Goal: Transaction & Acquisition: Purchase product/service

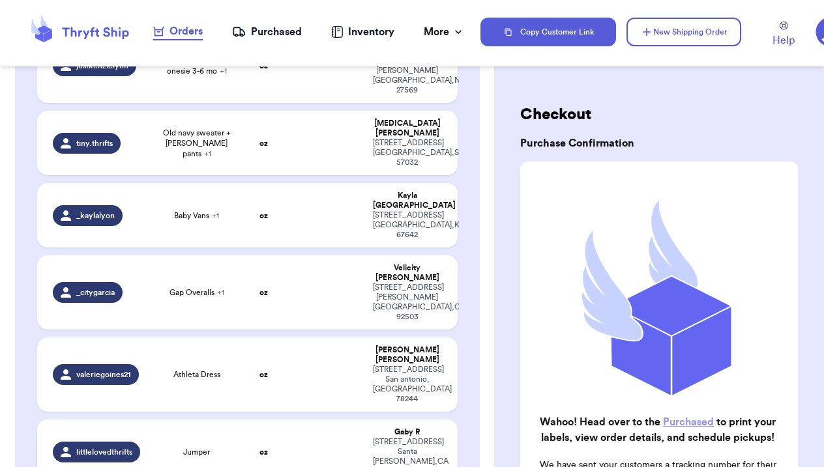
scroll to position [276, 0]
click at [197, 447] on span "Jumper" at bounding box center [196, 452] width 27 height 10
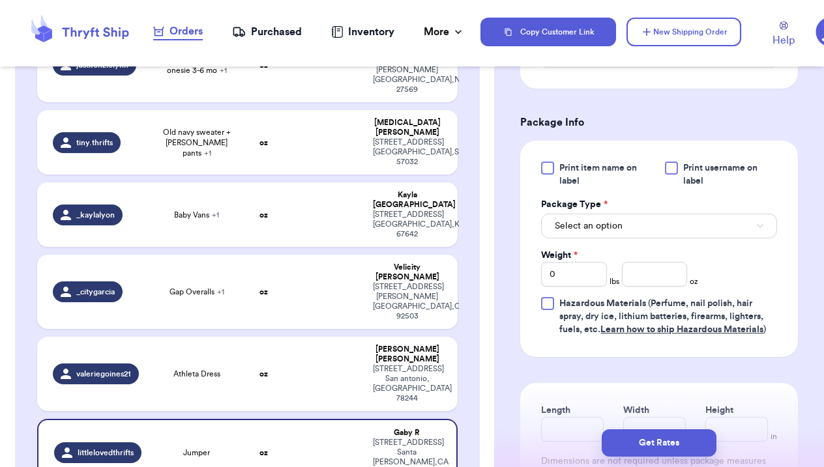
scroll to position [523, 0]
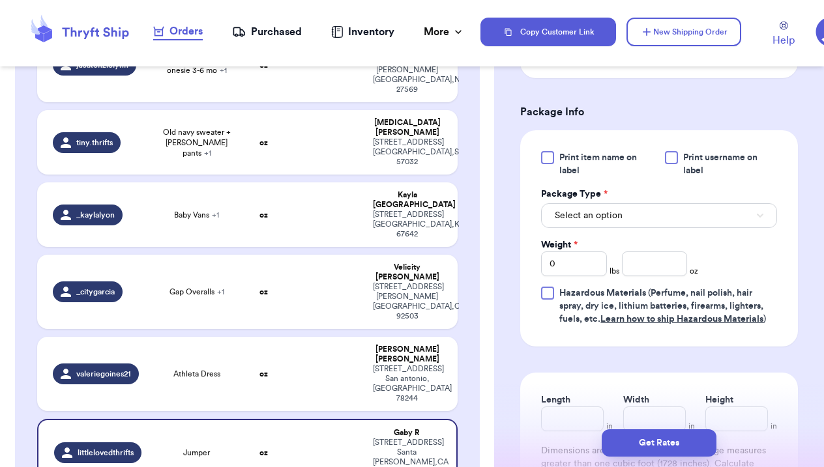
click at [617, 216] on span "Select an option" at bounding box center [589, 215] width 68 height 13
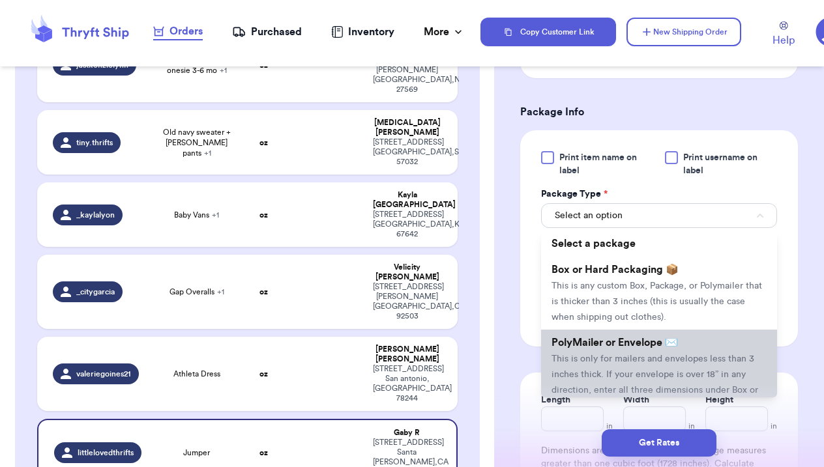
click at [606, 347] on span "PolyMailer or Envelope ✉️" at bounding box center [615, 343] width 126 height 10
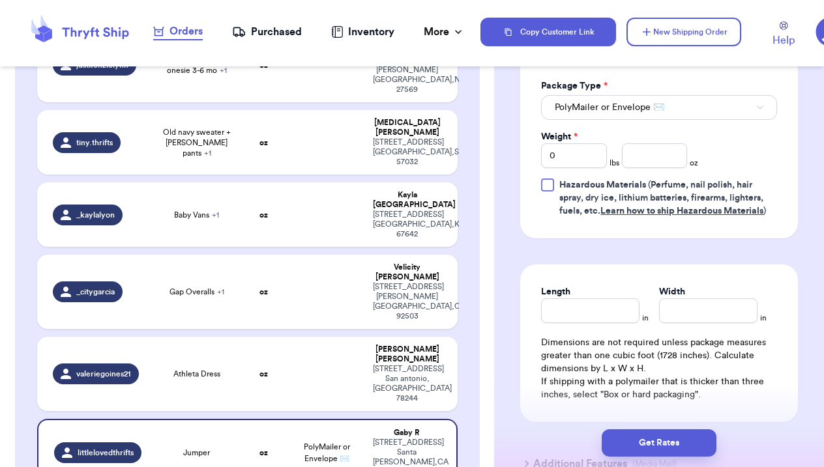
scroll to position [632, 0]
click at [644, 160] on input "number" at bounding box center [655, 155] width 66 height 25
type input "13"
click at [737, 183] on span "Hazardous Materials (Perfume, nail polish, hair spray, dry ice, lithium batteri…" at bounding box center [662, 197] width 207 height 35
click at [0, 0] on input "Hazardous Materials (Perfume, nail polish, hair spray, dry ice, lithium batteri…" at bounding box center [0, 0] width 0 height 0
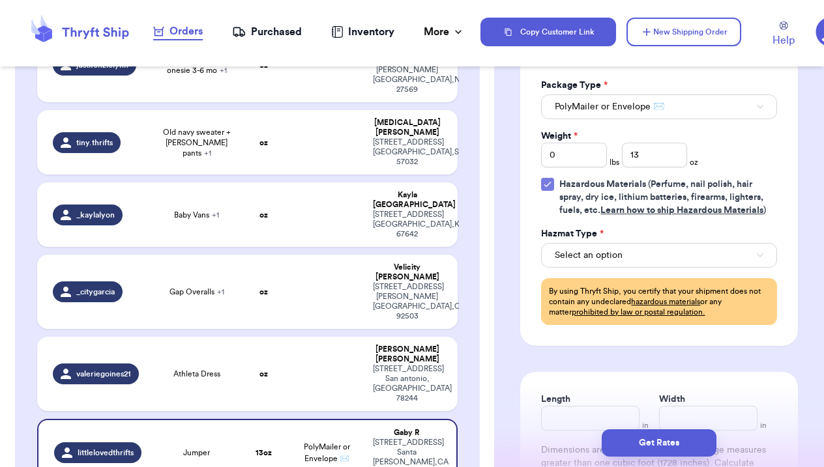
click at [556, 182] on label "Hazardous Materials (Perfume, nail polish, hair spray, dry ice, lithium batteri…" at bounding box center [659, 197] width 236 height 39
click at [0, 0] on input "Hazardous Materials (Perfume, nail polish, hair spray, dry ice, lithium batteri…" at bounding box center [0, 0] width 0 height 0
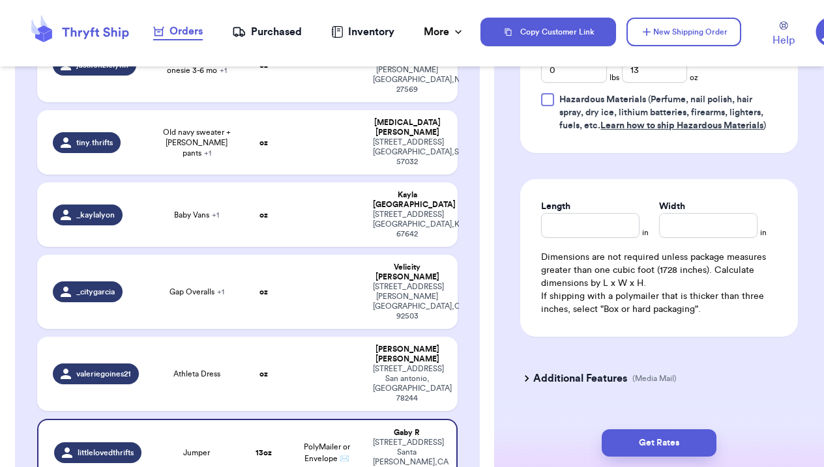
scroll to position [748, 0]
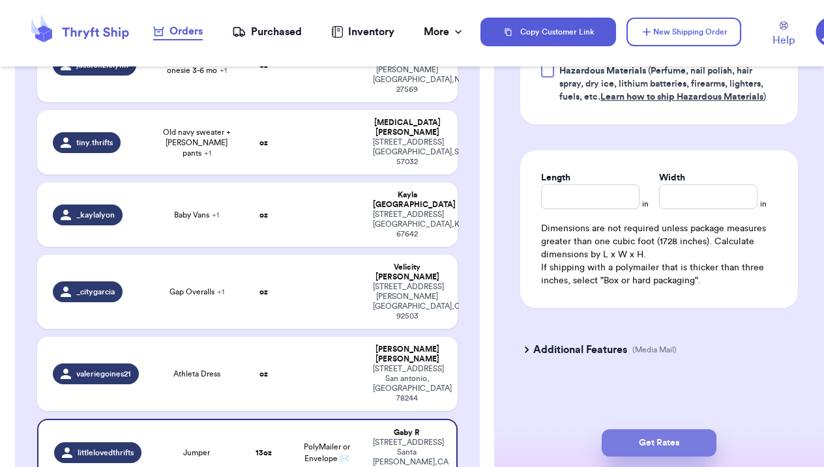
click at [659, 440] on button "Get Rates" at bounding box center [659, 443] width 115 height 27
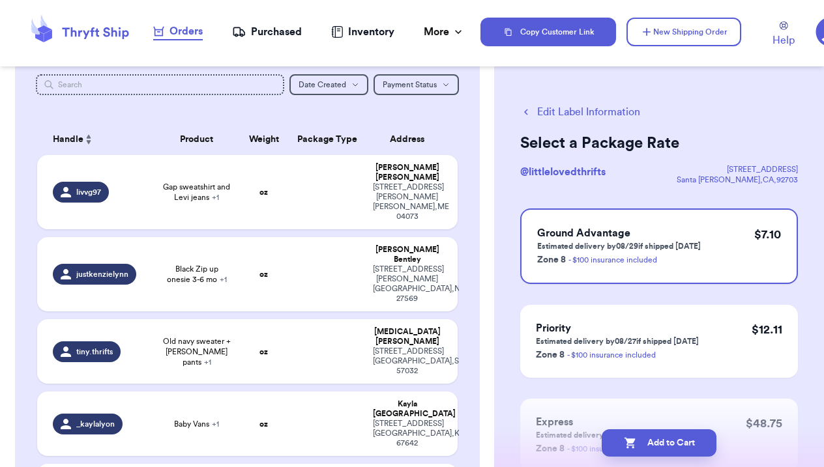
scroll to position [65, 0]
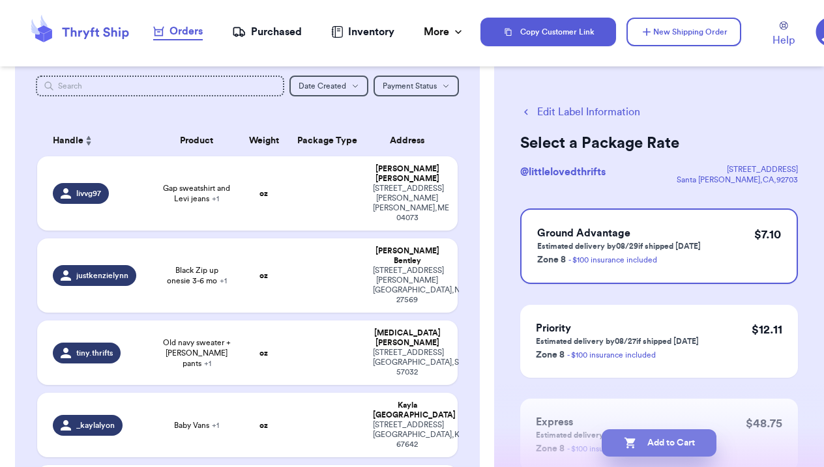
click at [644, 443] on button "Add to Cart" at bounding box center [659, 443] width 115 height 27
checkbox input "true"
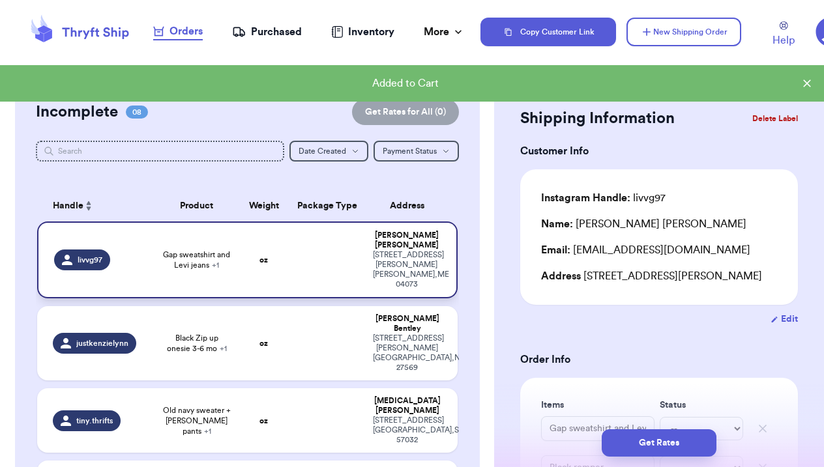
scroll to position [0, 0]
click at [304, 255] on td at bounding box center [327, 260] width 76 height 77
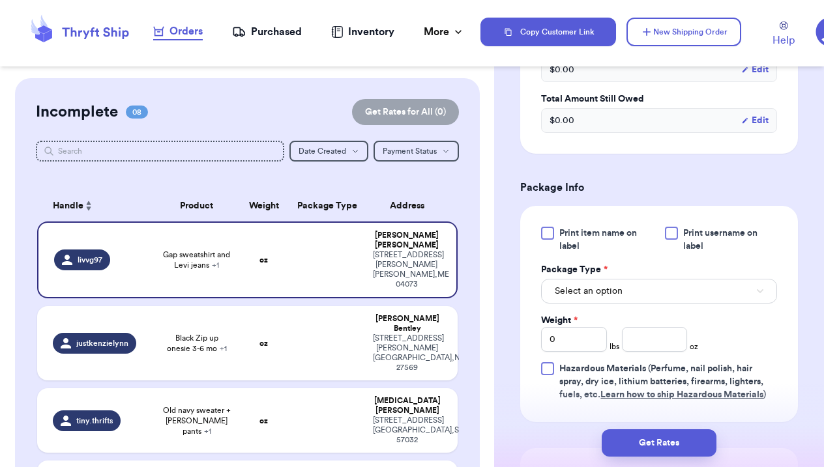
scroll to position [496, 0]
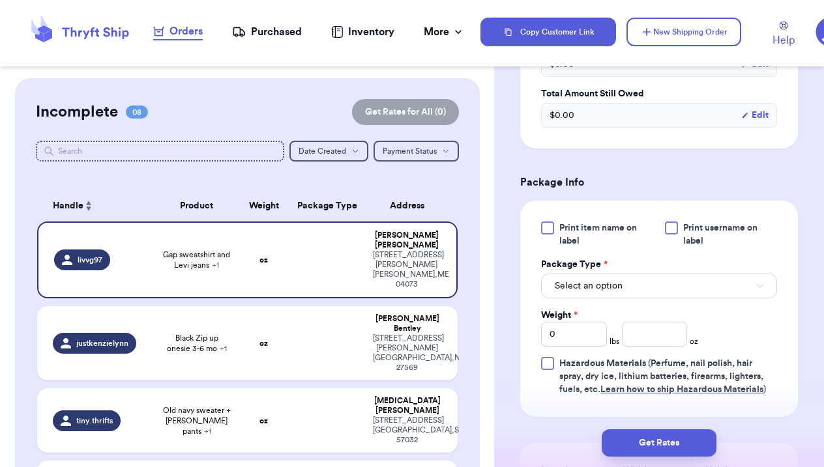
click at [664, 301] on div "Print item name on label Print username on label Package Type * Select an optio…" at bounding box center [659, 309] width 236 height 175
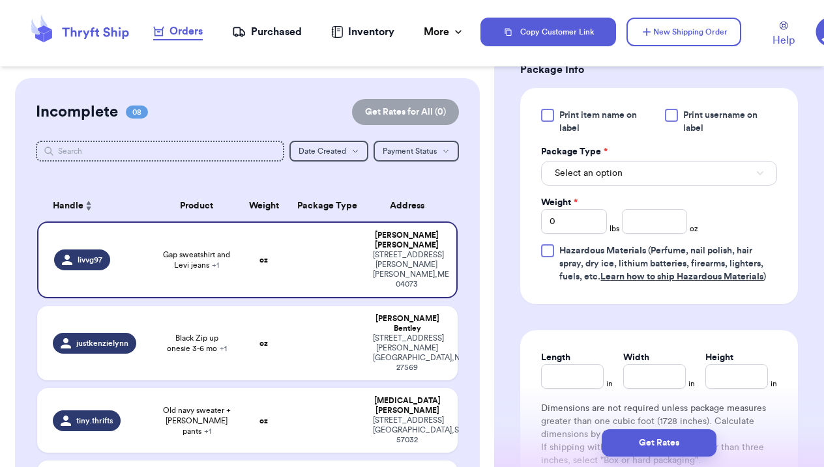
scroll to position [611, 0]
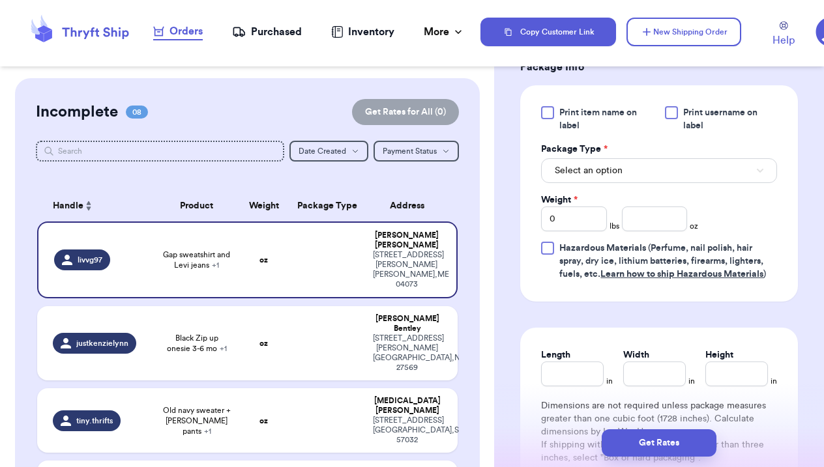
click at [587, 169] on span "Select an option" at bounding box center [589, 170] width 68 height 13
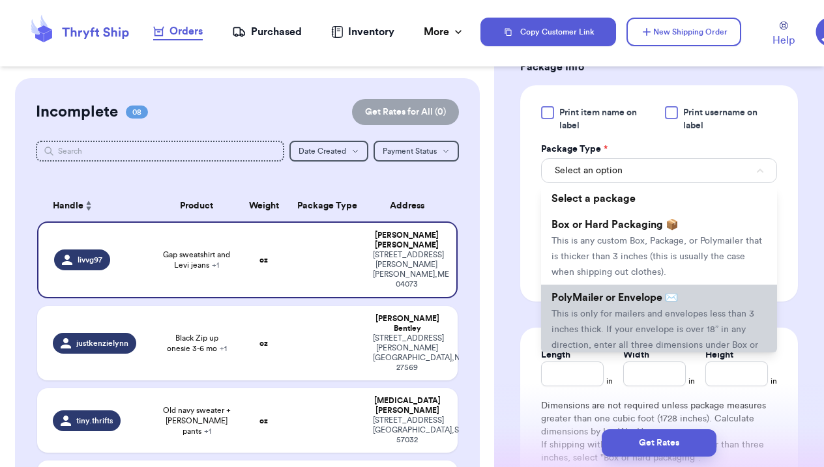
click at [590, 319] on span "This is only for mailers and envelopes less than 3 inches thick. If your envelo…" at bounding box center [655, 338] width 207 height 56
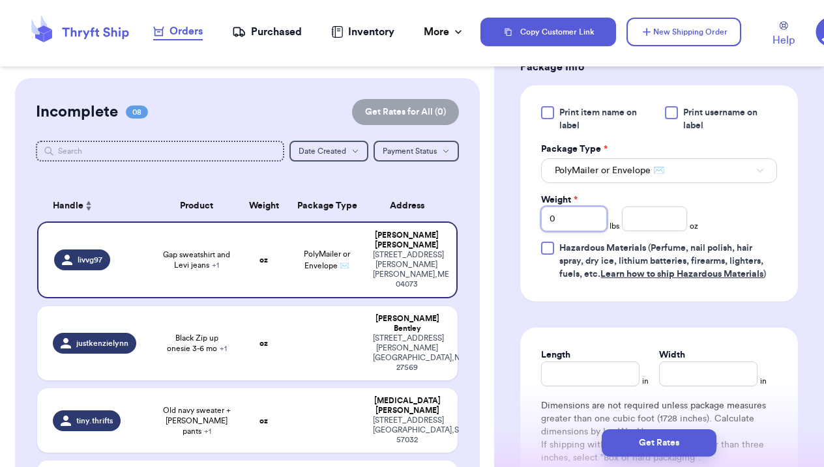
click at [574, 227] on input "0" at bounding box center [574, 219] width 66 height 25
type input "01"
click at [677, 226] on input "number" at bounding box center [655, 219] width 66 height 25
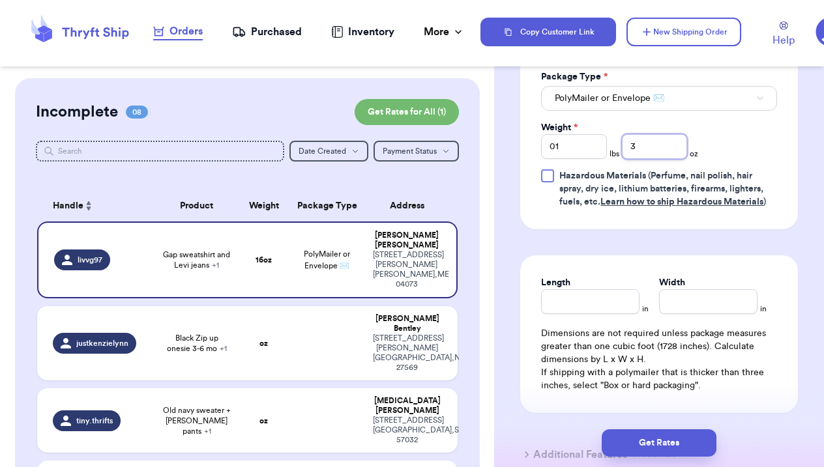
scroll to position [696, 0]
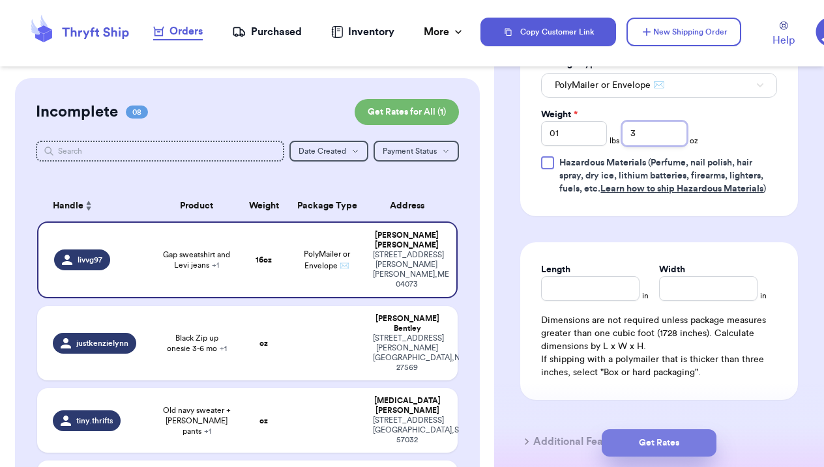
type input "3"
click at [686, 439] on button "Get Rates" at bounding box center [659, 443] width 115 height 27
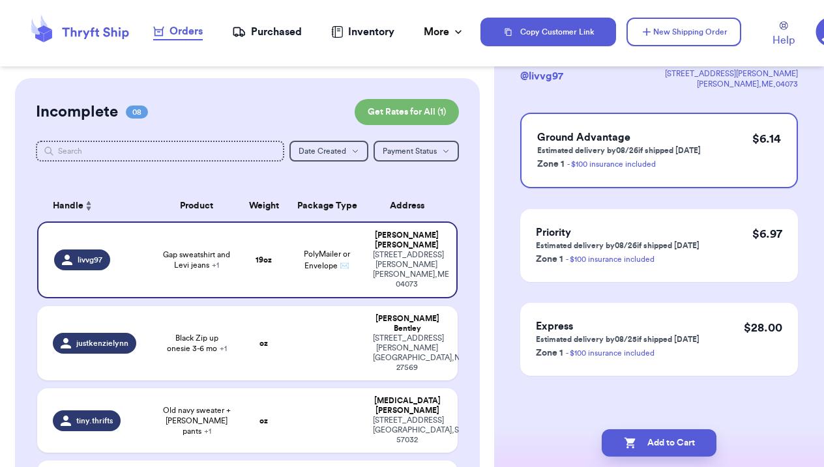
scroll to position [0, 0]
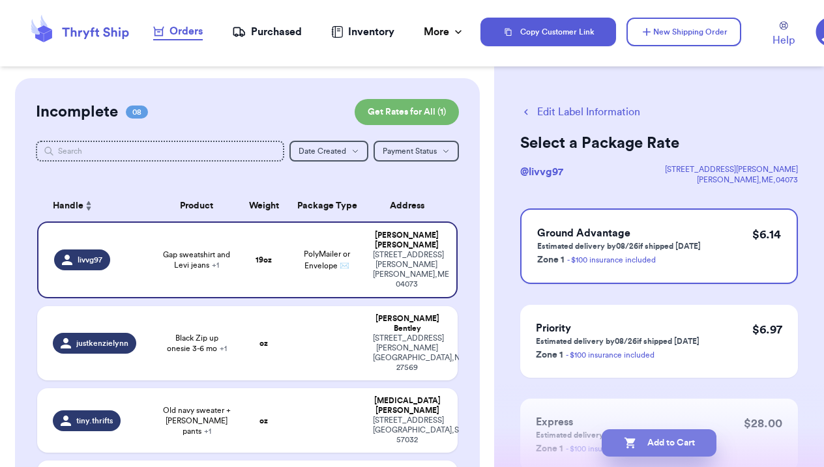
click at [695, 443] on button "Add to Cart" at bounding box center [659, 443] width 115 height 27
checkbox input "true"
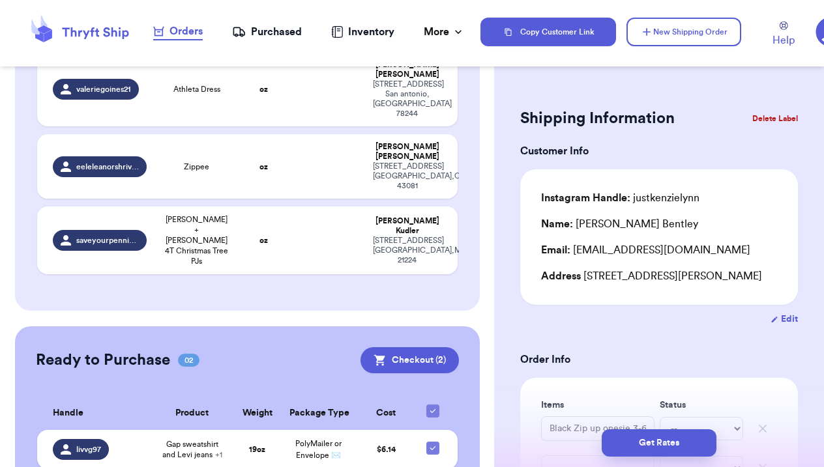
scroll to position [481, 0]
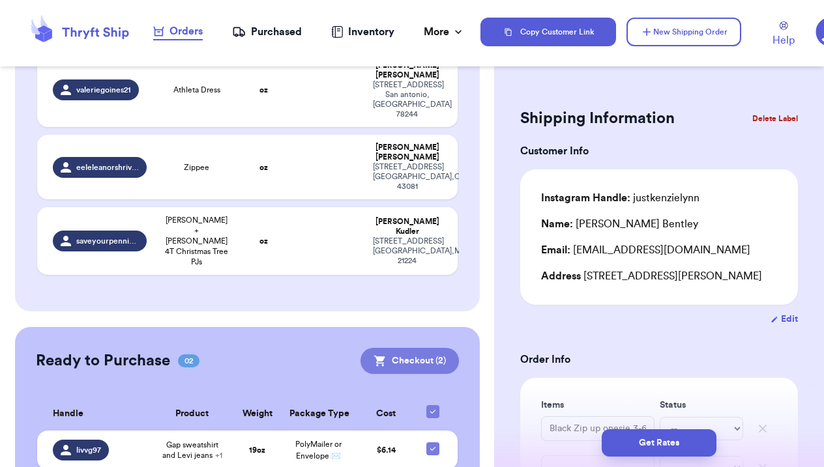
click at [426, 348] on button "Checkout ( 2 )" at bounding box center [410, 361] width 98 height 26
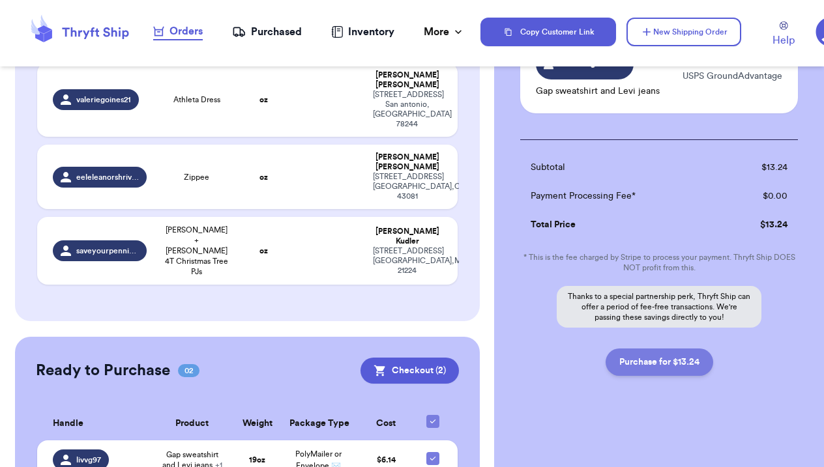
scroll to position [219, 0]
click at [668, 363] on button "Purchase for $13.24" at bounding box center [660, 362] width 108 height 27
checkbox input "false"
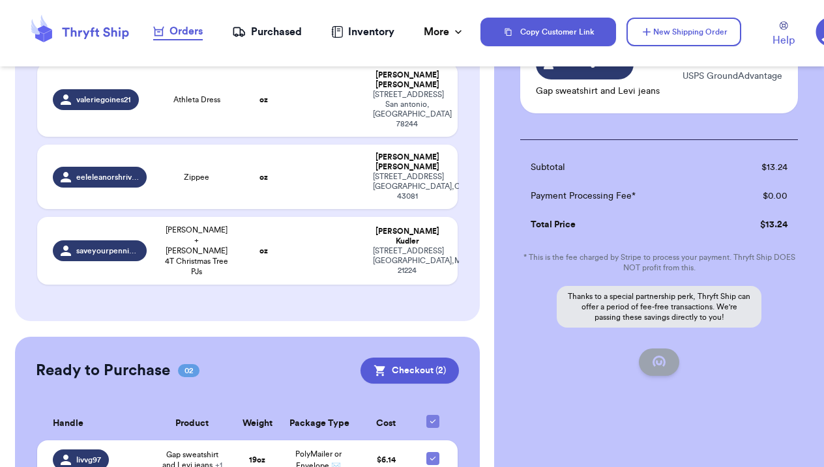
checkbox input "true"
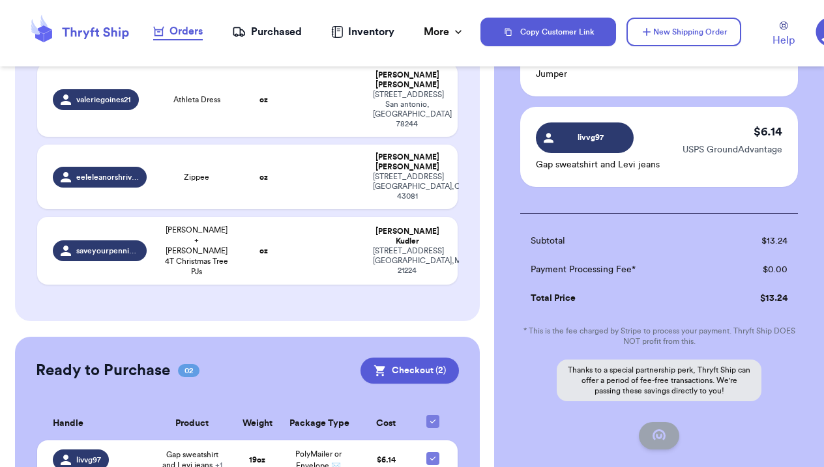
scroll to position [419, 0]
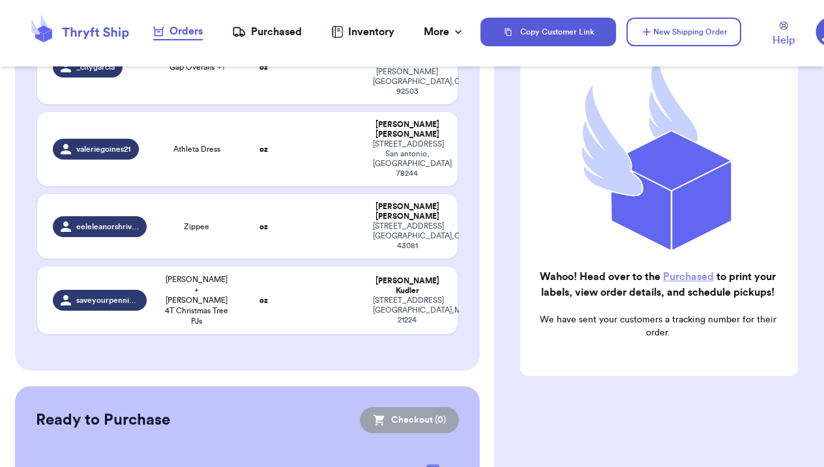
click at [271, 21] on nav "Orders Purchased Inventory More Stats Completed Orders" at bounding box center [310, 31] width 344 height 43
click at [269, 35] on div "Purchased" at bounding box center [267, 32] width 70 height 16
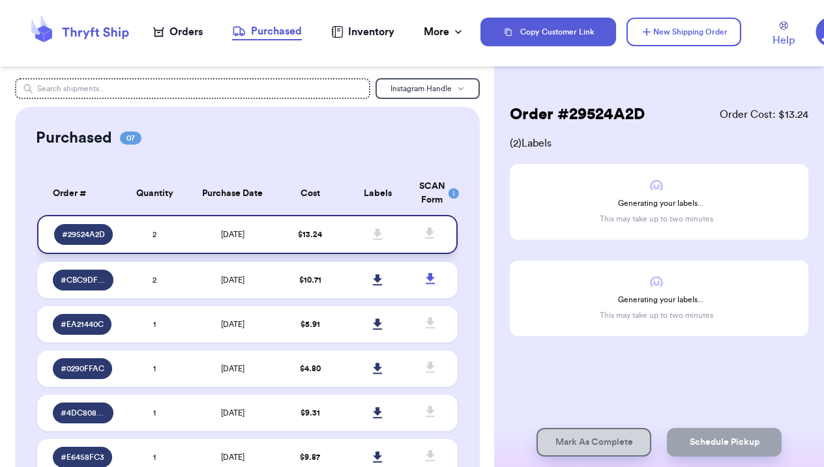
click at [378, 240] on icon at bounding box center [377, 234] width 9 height 11
click at [126, 241] on td "2" at bounding box center [154, 234] width 67 height 39
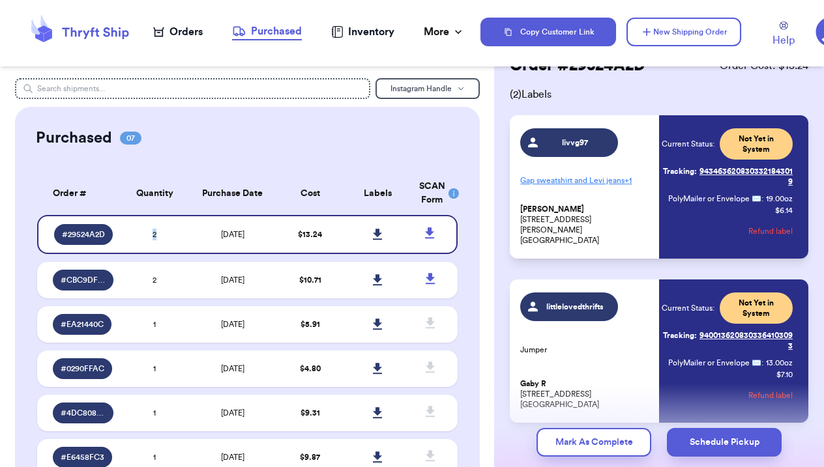
scroll to position [53, 0]
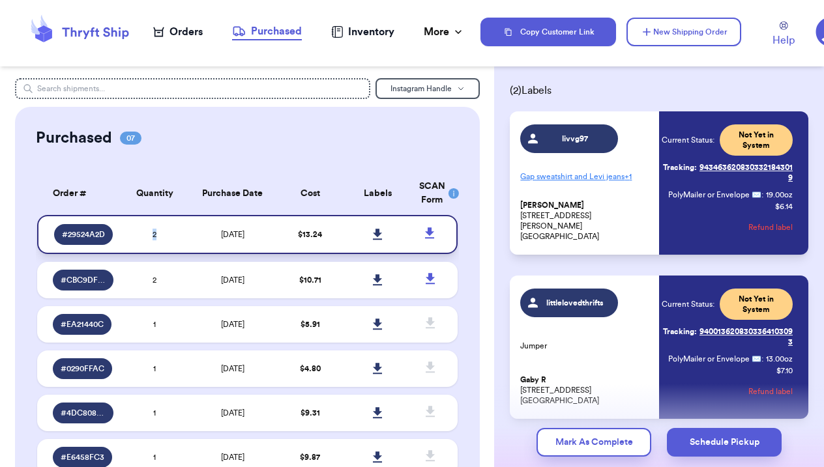
click at [376, 240] on icon at bounding box center [377, 234] width 9 height 11
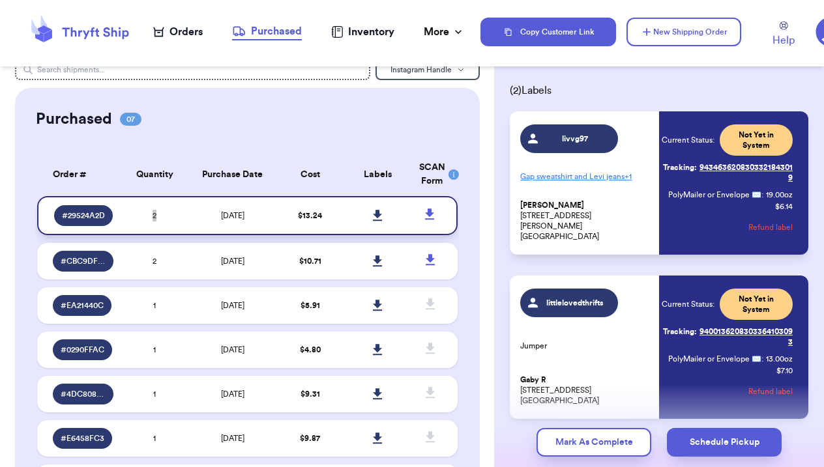
scroll to position [24, 0]
